Goal: Transaction & Acquisition: Book appointment/travel/reservation

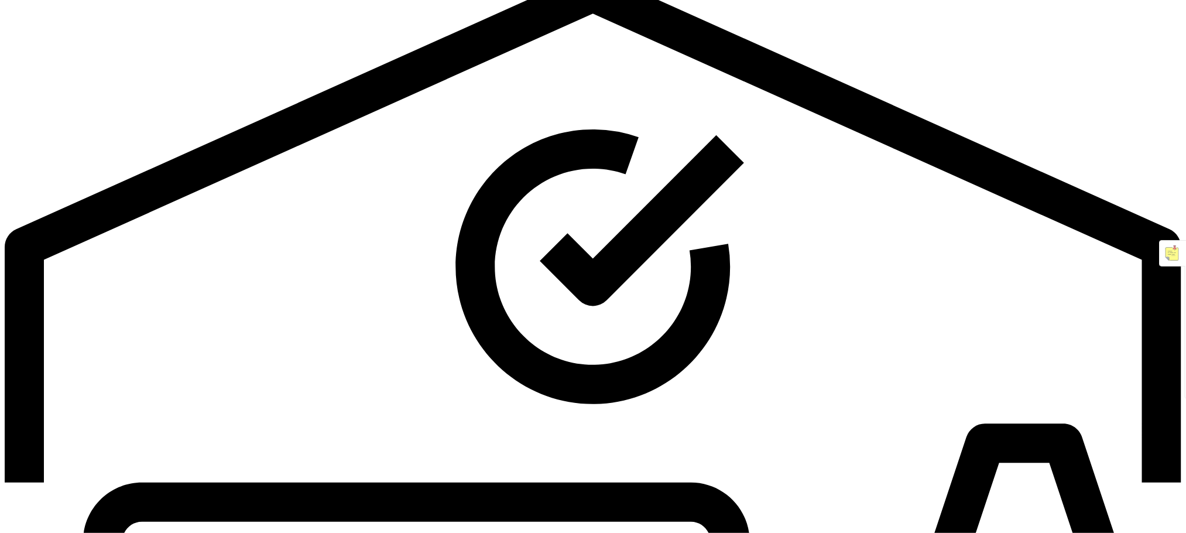
scroll to position [88, 0]
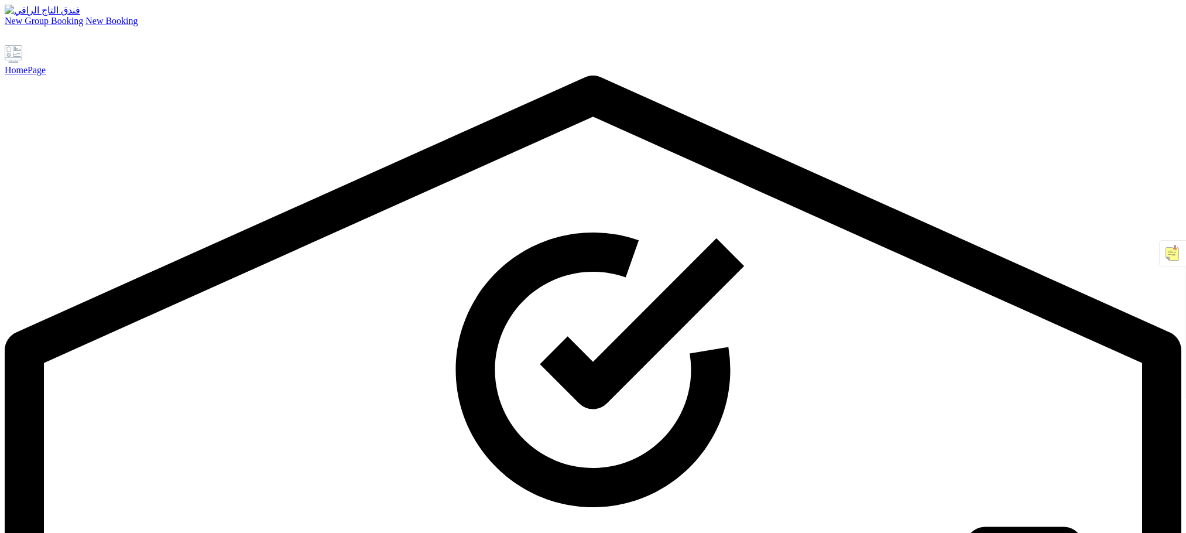
scroll to position [88, 0]
